Goal: Task Accomplishment & Management: Manage account settings

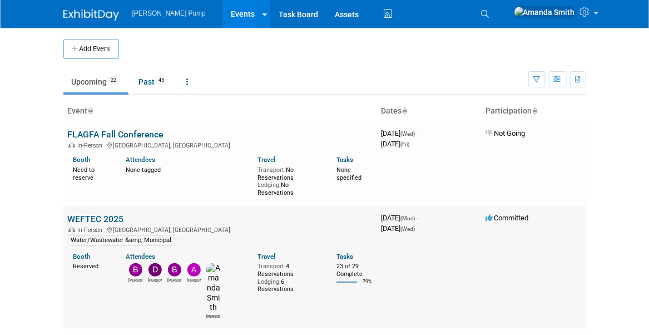
click at [103, 214] on link "WEFTEC 2025" at bounding box center [96, 219] width 56 height 11
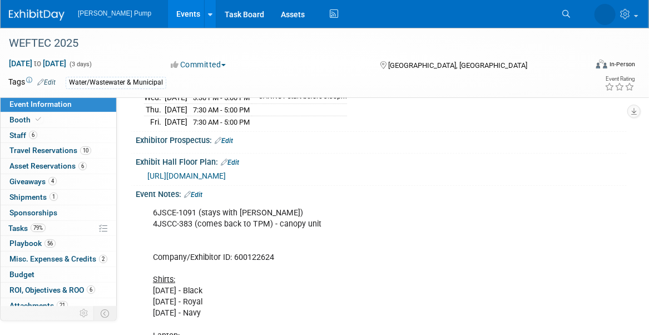
scroll to position [278, 0]
click at [191, 214] on div "6JSCE-1091 (stays with Mark) 4JSCC-383 (comes back to TPM) - canopy unit Compan…" at bounding box center [336, 318] width 383 height 235
click at [203, 190] on link "Edit" at bounding box center [193, 194] width 18 height 8
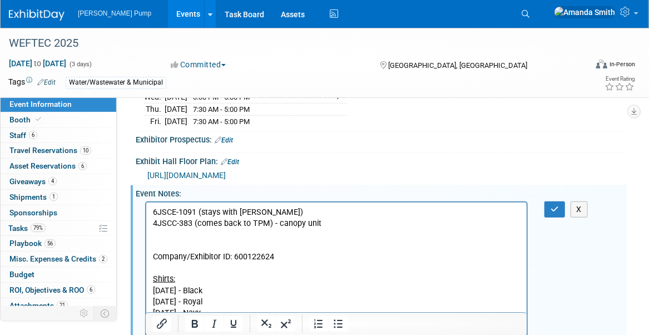
scroll to position [0, 0]
click at [193, 220] on p "6JSCE-1091 (stays with Mark) 4JSCC-383 (comes back to TPM) - canopy unit Compan…" at bounding box center [336, 318] width 368 height 224
click at [554, 205] on icon "button" at bounding box center [555, 209] width 8 height 8
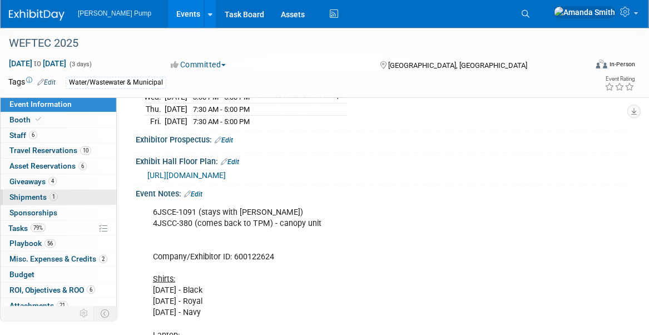
click at [29, 197] on span "Shipments 1" at bounding box center [33, 197] width 48 height 9
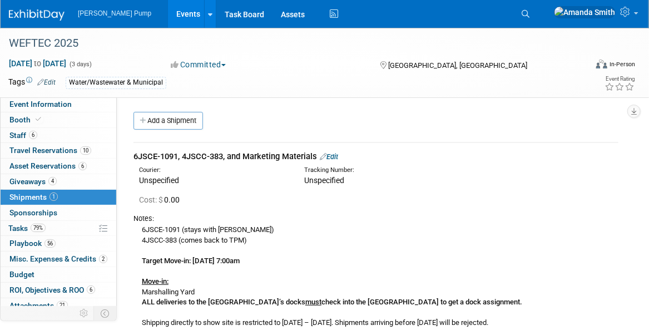
click at [338, 156] on link "Edit" at bounding box center [329, 156] width 18 height 8
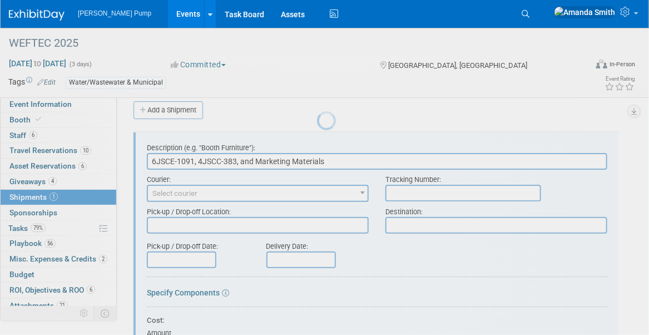
scroll to position [16, 0]
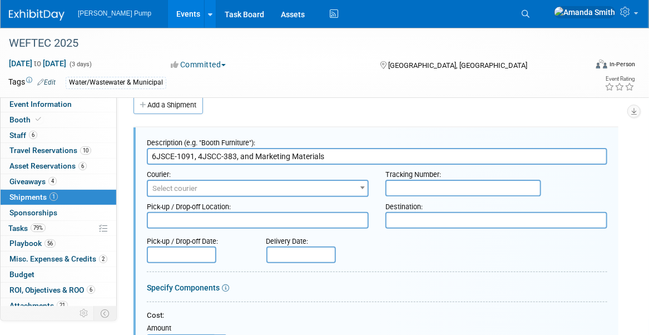
click at [234, 151] on input "6JSCE-1091, 4JSCC-383, and Marketing Materials" at bounding box center [377, 156] width 461 height 17
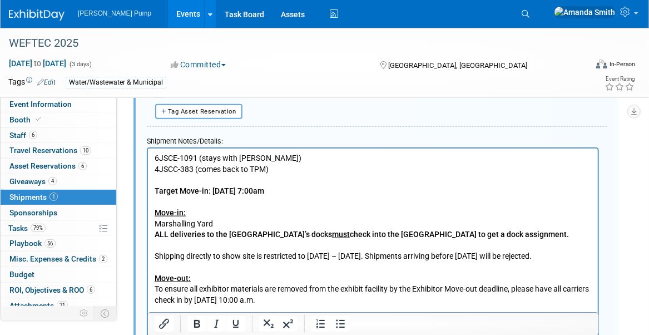
scroll to position [406, 0]
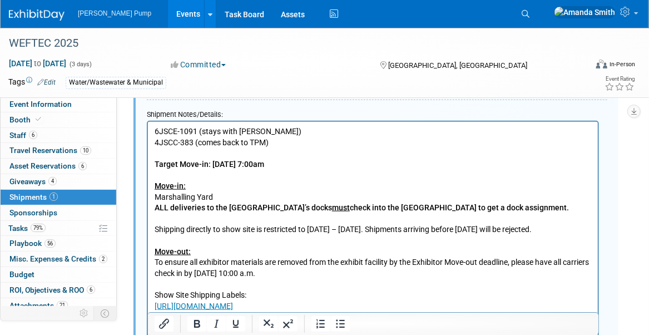
type input "6JSCE-1091, 4JSCC-380, and Marketing Materials"
click at [193, 141] on p "6JSCE-1091 (stays with Mark) 4JSCC-383 (comes back to TPM) Target Move-in: Thur…" at bounding box center [372, 273] width 437 height 294
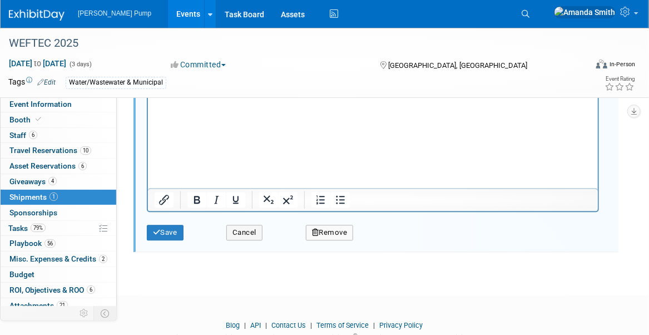
scroll to position [1060, 0]
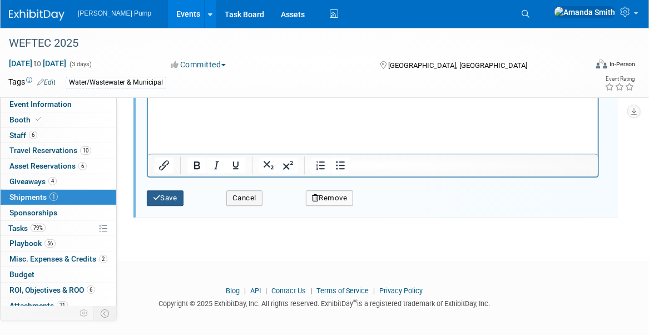
click at [150, 198] on button "Save" at bounding box center [165, 198] width 37 height 16
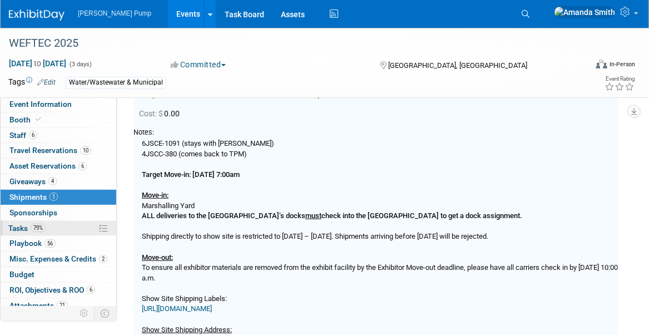
scroll to position [16, 0]
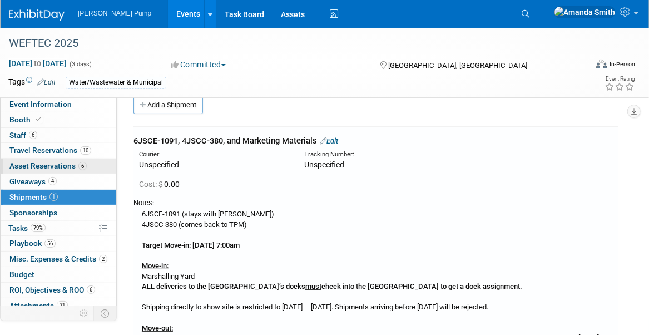
click at [33, 166] on span "Asset Reservations 6" at bounding box center [47, 165] width 77 height 9
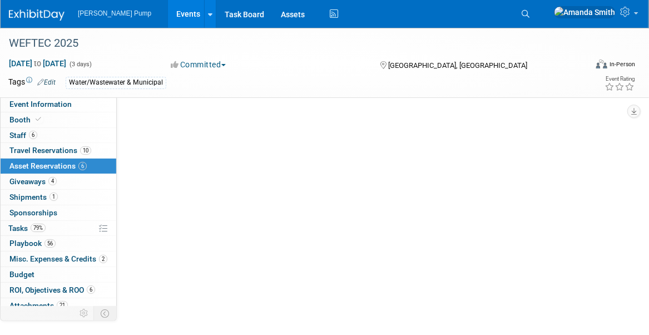
scroll to position [0, 0]
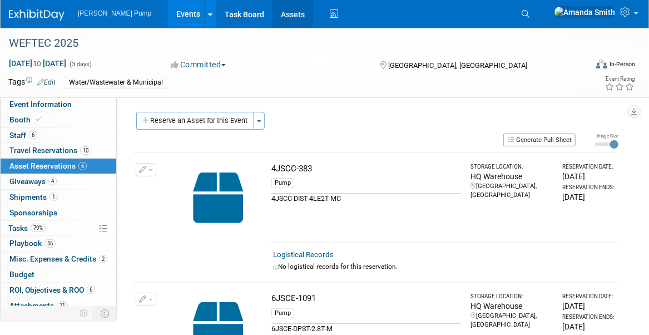
click at [273, 12] on link "Assets" at bounding box center [293, 14] width 41 height 28
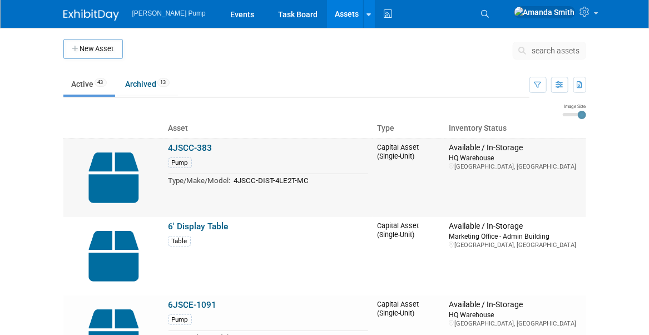
click at [180, 147] on link "4JSCC-383" at bounding box center [191, 148] width 44 height 10
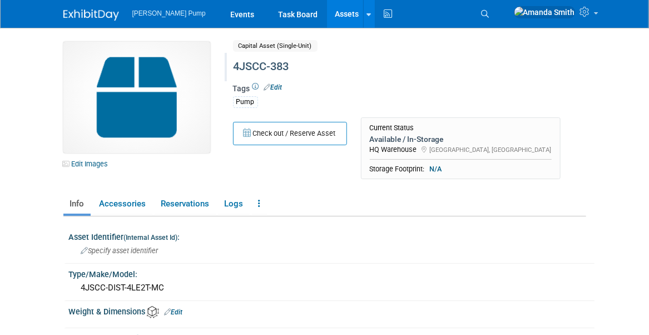
click at [288, 63] on div "4JSCC-383" at bounding box center [403, 67] width 347 height 20
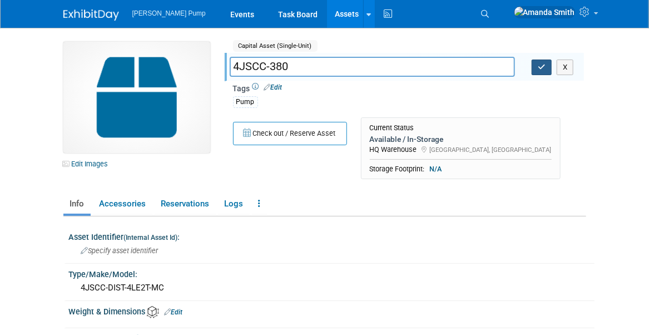
type input "4JSCC-380"
click at [543, 66] on icon "button" at bounding box center [542, 66] width 8 height 7
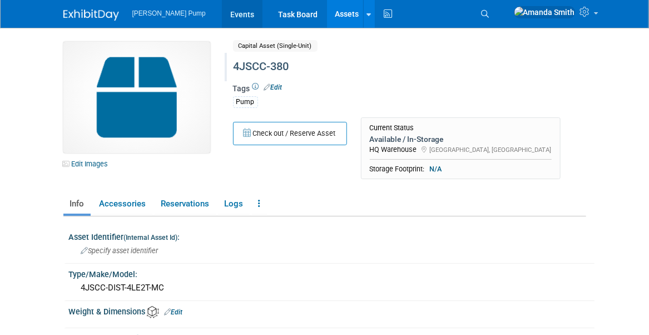
click at [222, 19] on link "Events" at bounding box center [242, 14] width 41 height 28
